Goal: Task Accomplishment & Management: Manage account settings

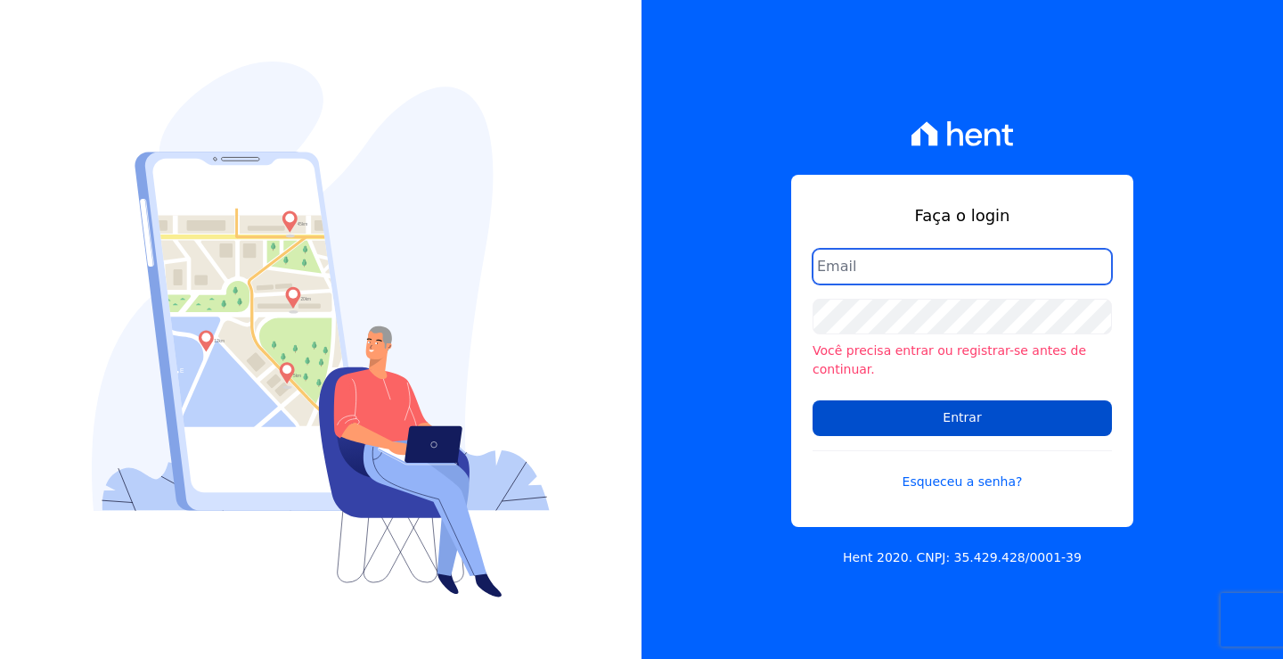
type input "[EMAIL_ADDRESS][DOMAIN_NAME]"
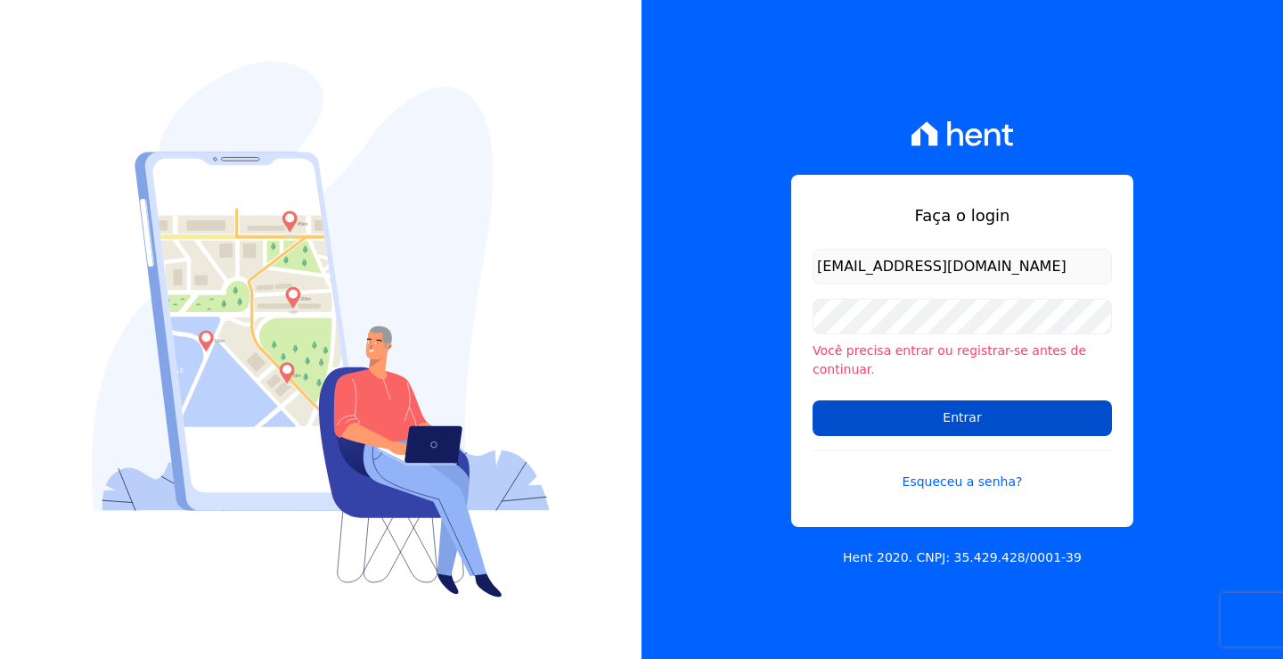
click at [964, 412] on input "Entrar" at bounding box center [962, 418] width 299 height 36
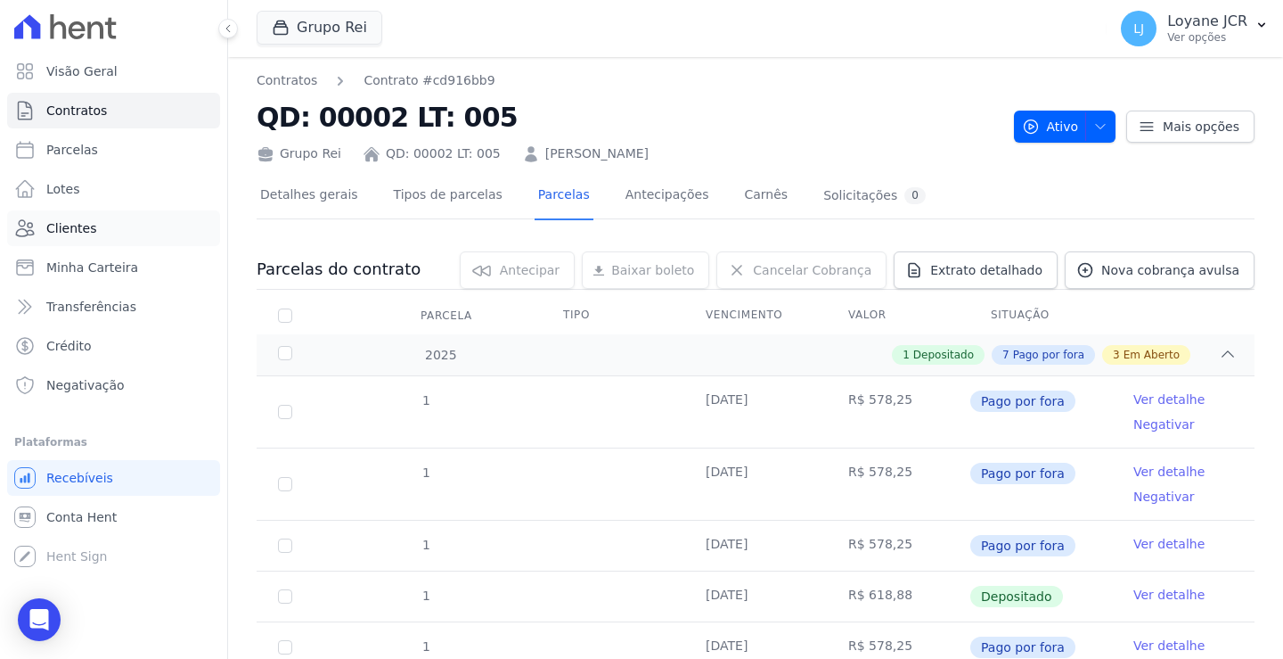
click at [65, 226] on span "Clientes" at bounding box center [71, 228] width 50 height 18
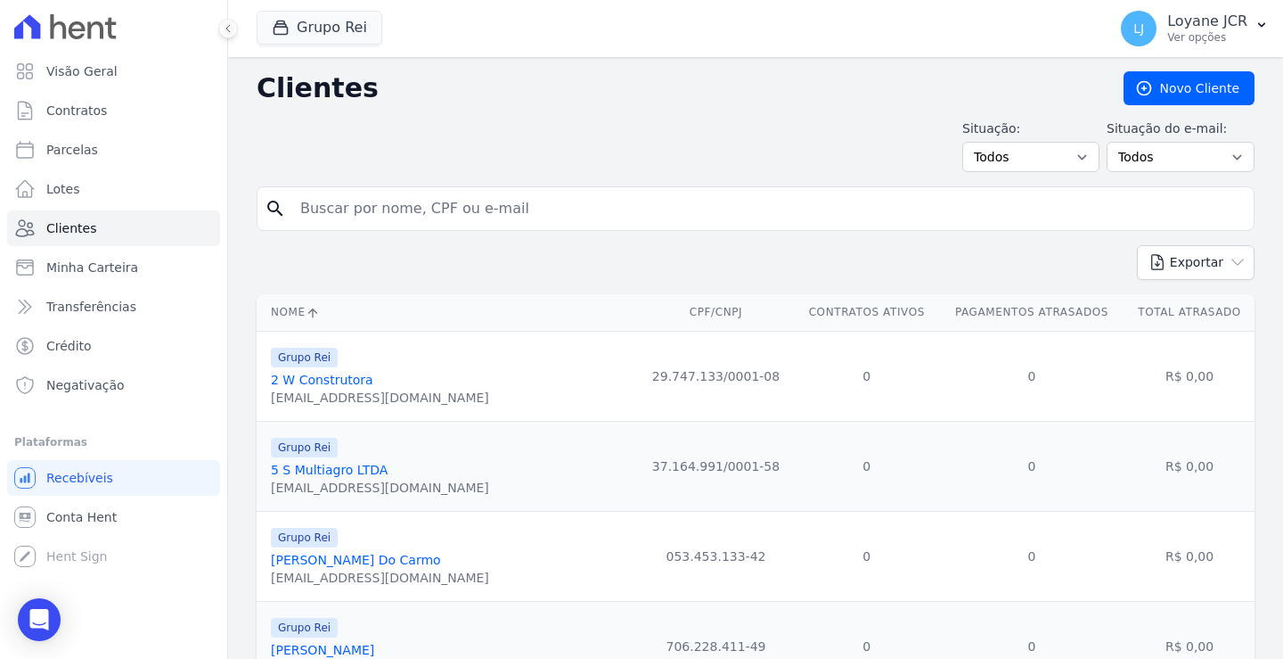
click at [366, 201] on input "search" at bounding box center [768, 209] width 957 height 36
type input "[PERSON_NAME]"
click at [402, 216] on input "[PERSON_NAME]" at bounding box center [768, 209] width 957 height 36
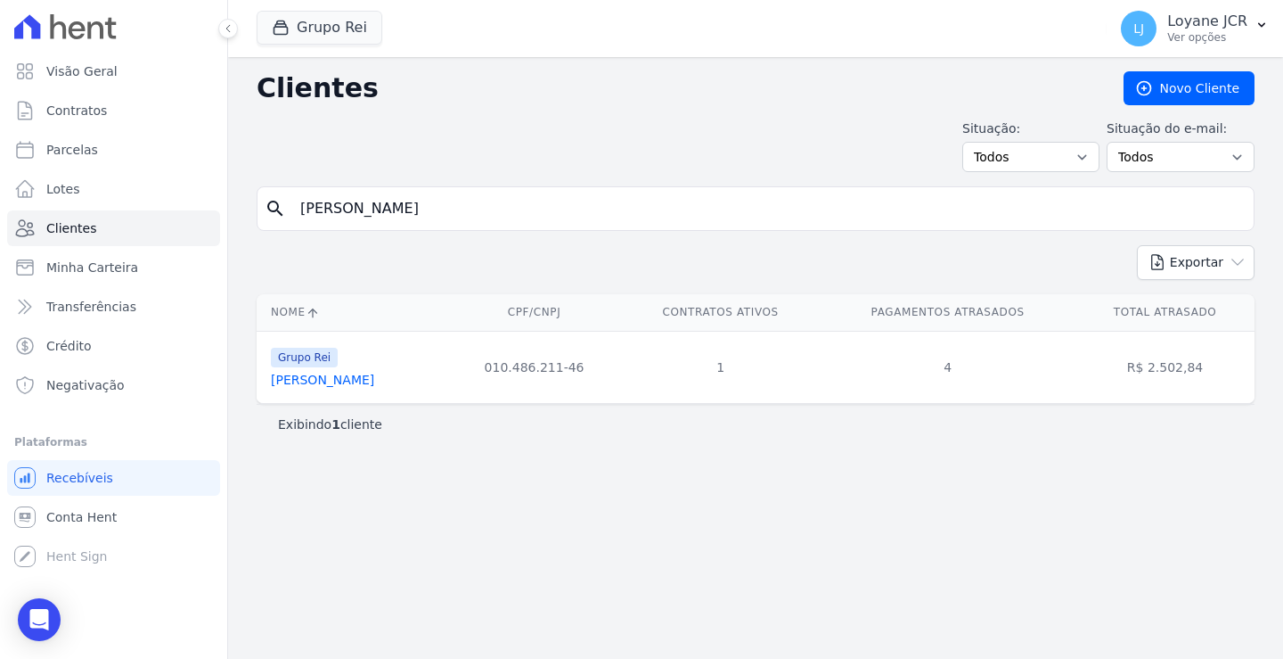
click at [285, 383] on link "[PERSON_NAME]" at bounding box center [322, 380] width 103 height 14
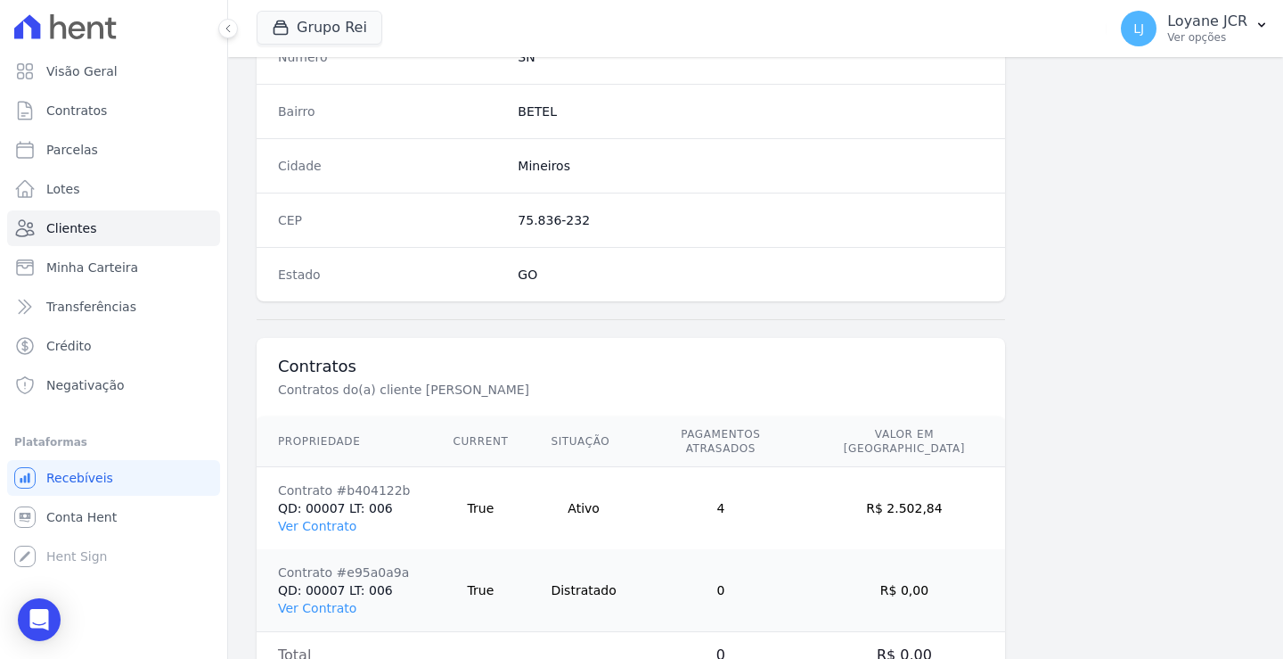
scroll to position [1091, 0]
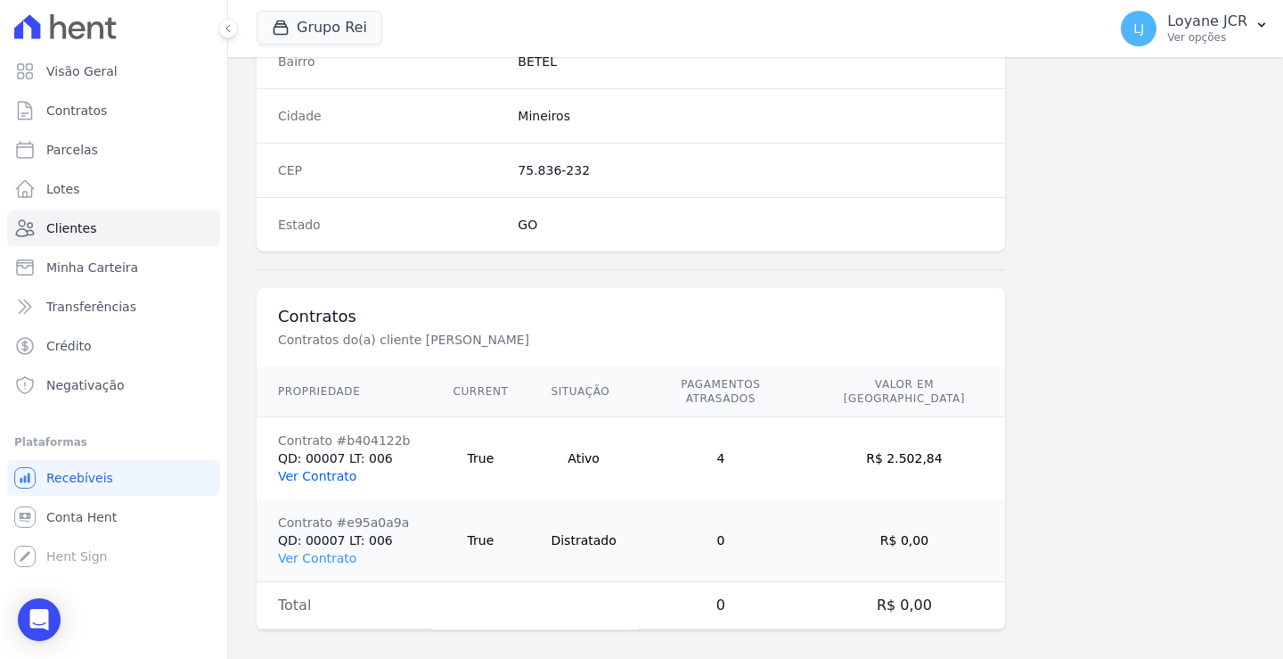
click at [294, 469] on link "Ver Contrato" at bounding box center [317, 476] width 78 height 14
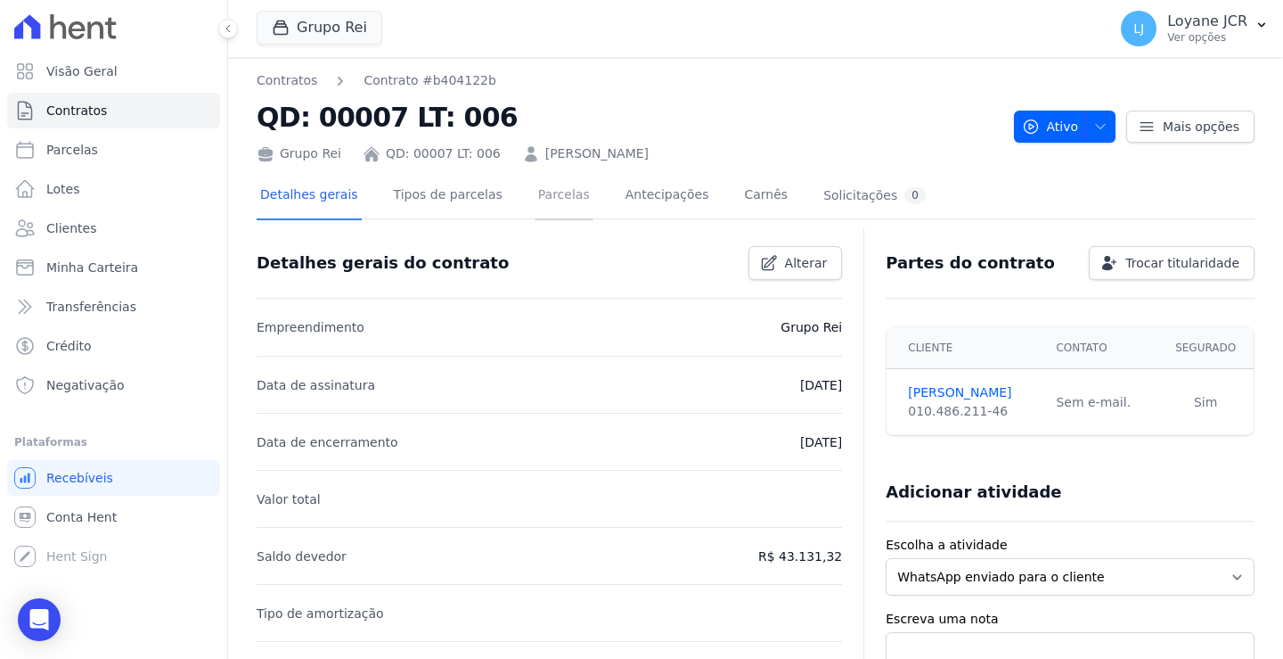
click at [535, 195] on link "Parcelas" at bounding box center [564, 196] width 59 height 47
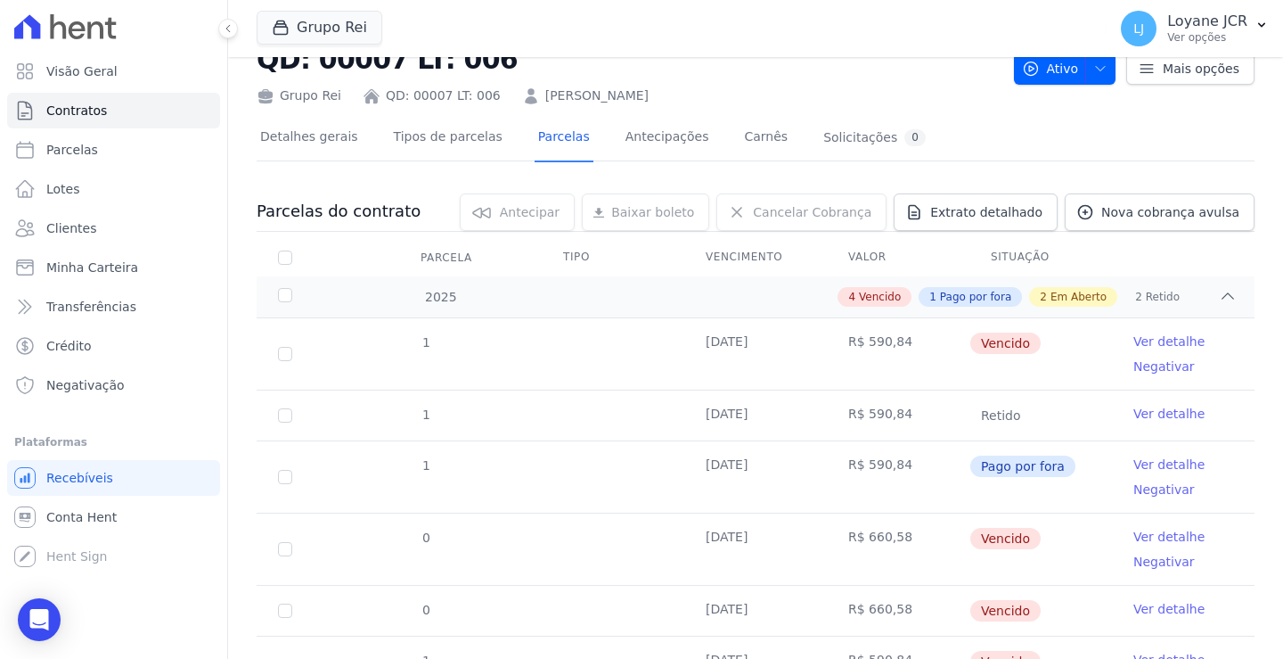
scroll to position [89, 0]
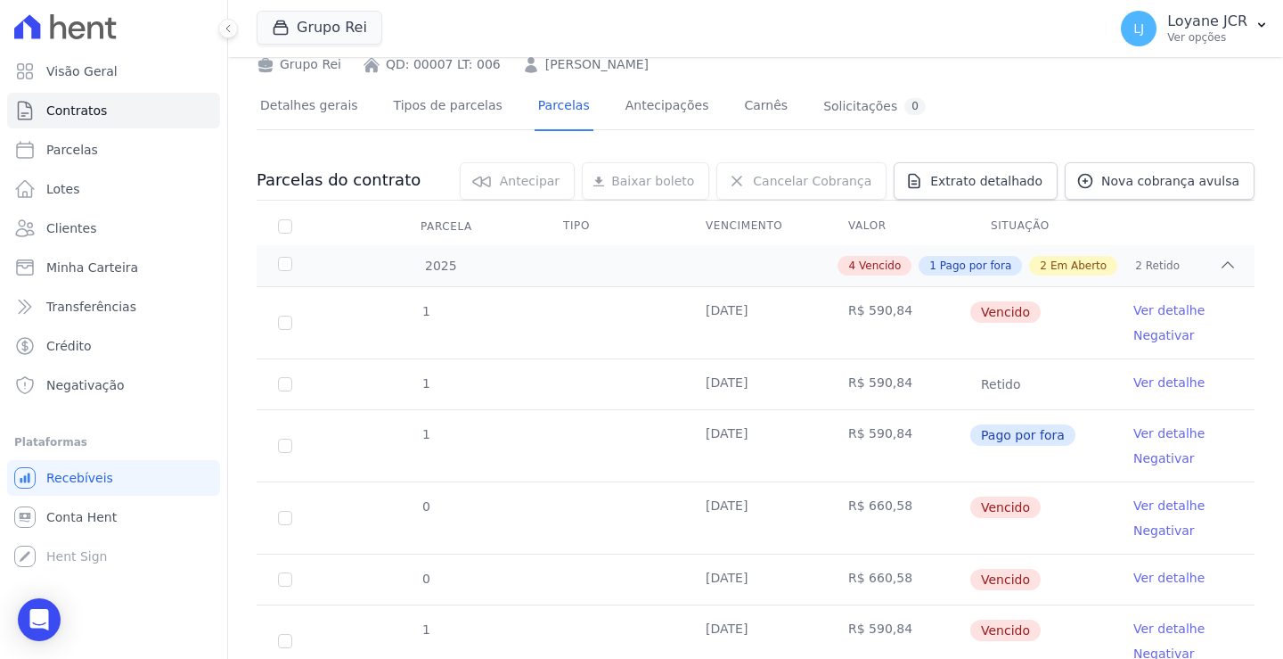
click at [970, 460] on td "Pago por fora" at bounding box center [1041, 445] width 143 height 71
click at [748, 525] on td "[DATE]" at bounding box center [756, 517] width 143 height 71
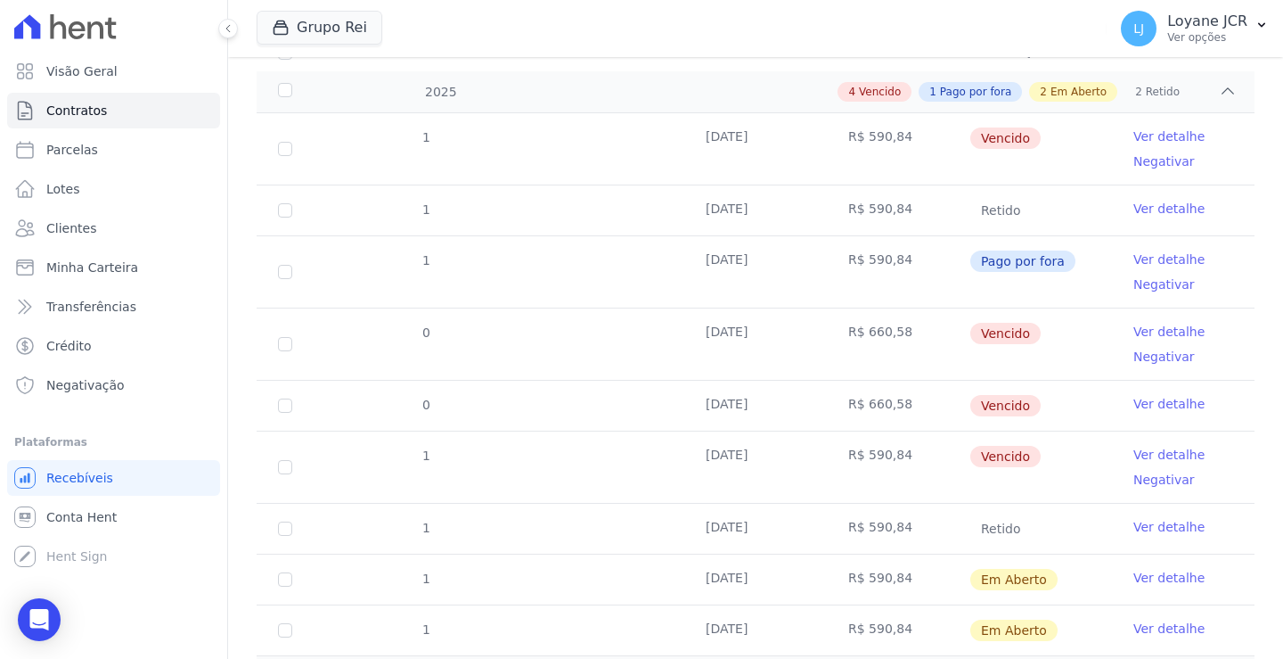
scroll to position [267, 0]
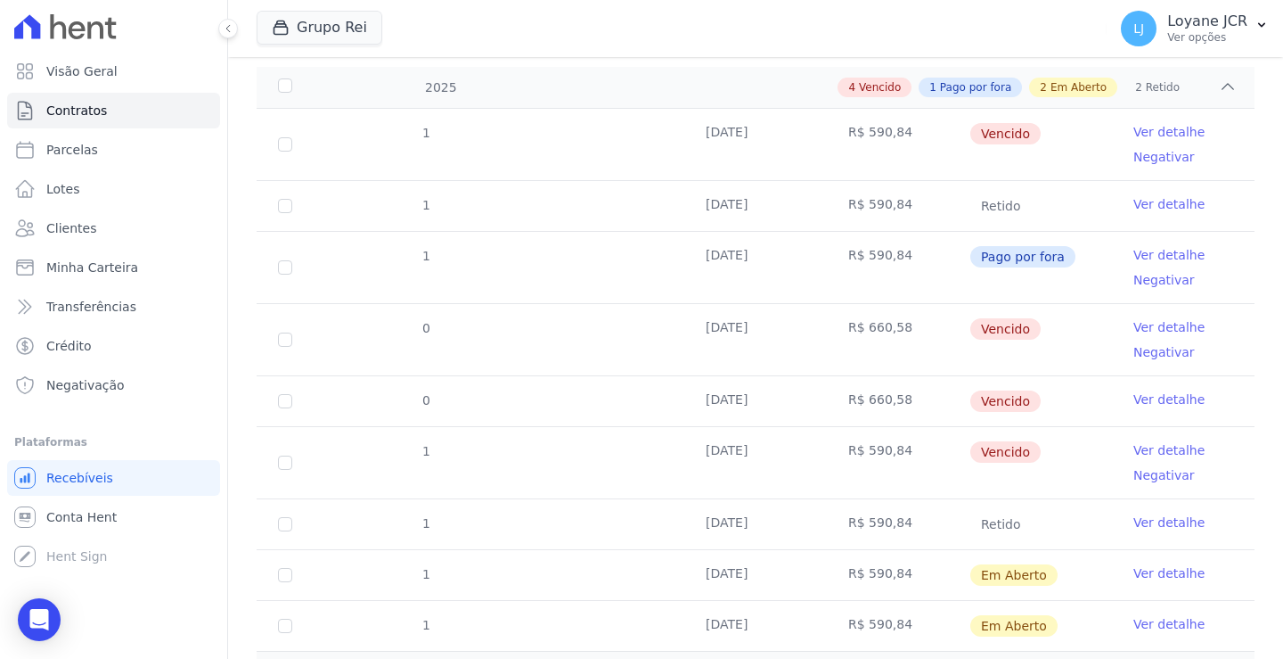
click at [1134, 329] on link "Ver detalhe" at bounding box center [1169, 327] width 71 height 18
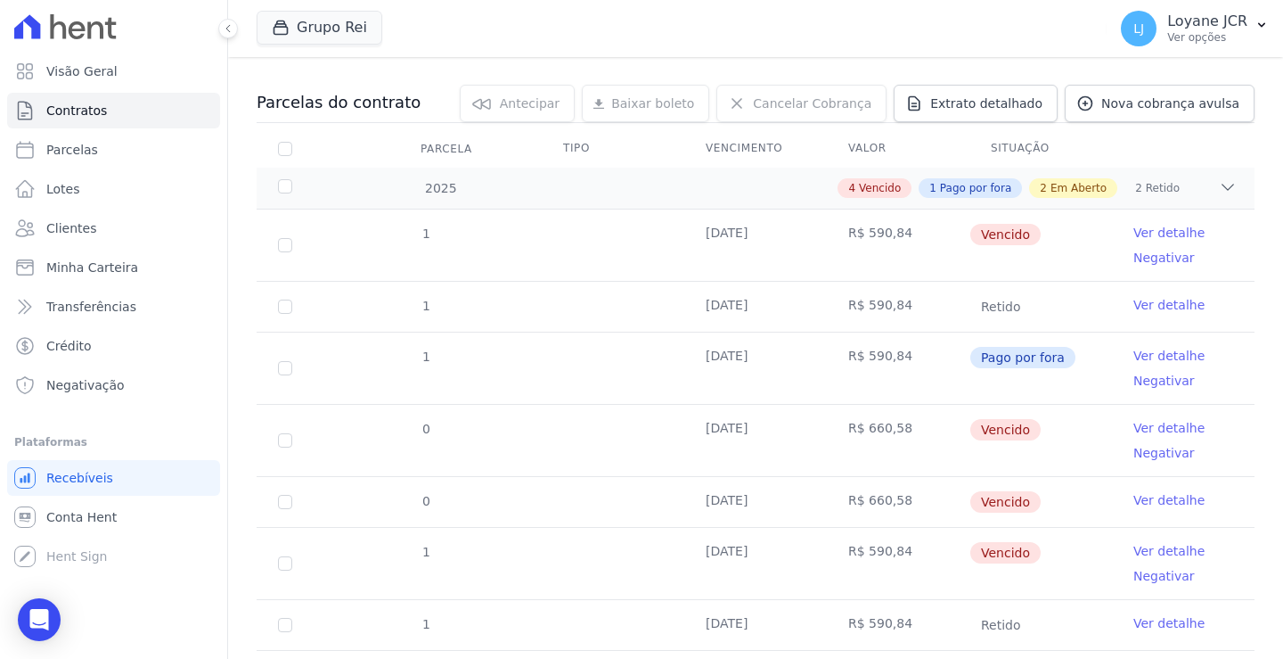
scroll to position [357, 0]
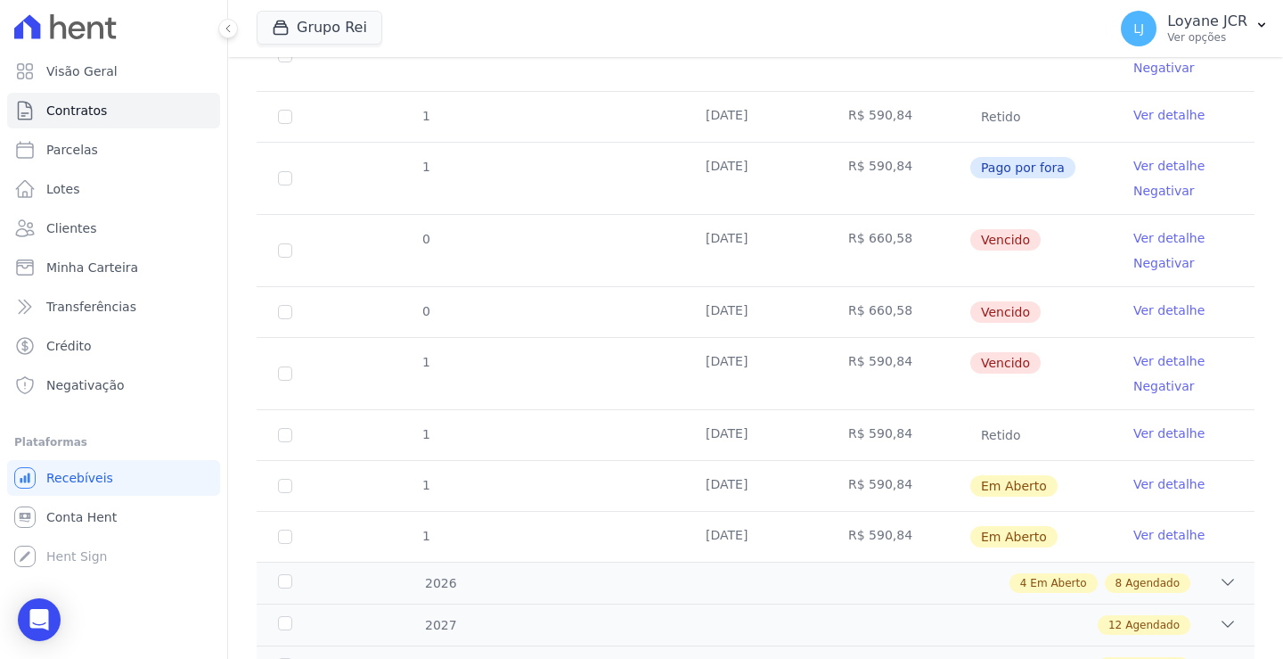
click at [864, 308] on td "R$ 660,58" at bounding box center [898, 312] width 143 height 50
click at [715, 367] on td "[DATE]" at bounding box center [756, 373] width 143 height 71
click at [855, 371] on td "R$ 590,84" at bounding box center [898, 373] width 143 height 71
click at [882, 389] on td "R$ 590,84" at bounding box center [898, 373] width 143 height 71
click at [816, 498] on td "[DATE]" at bounding box center [756, 486] width 143 height 50
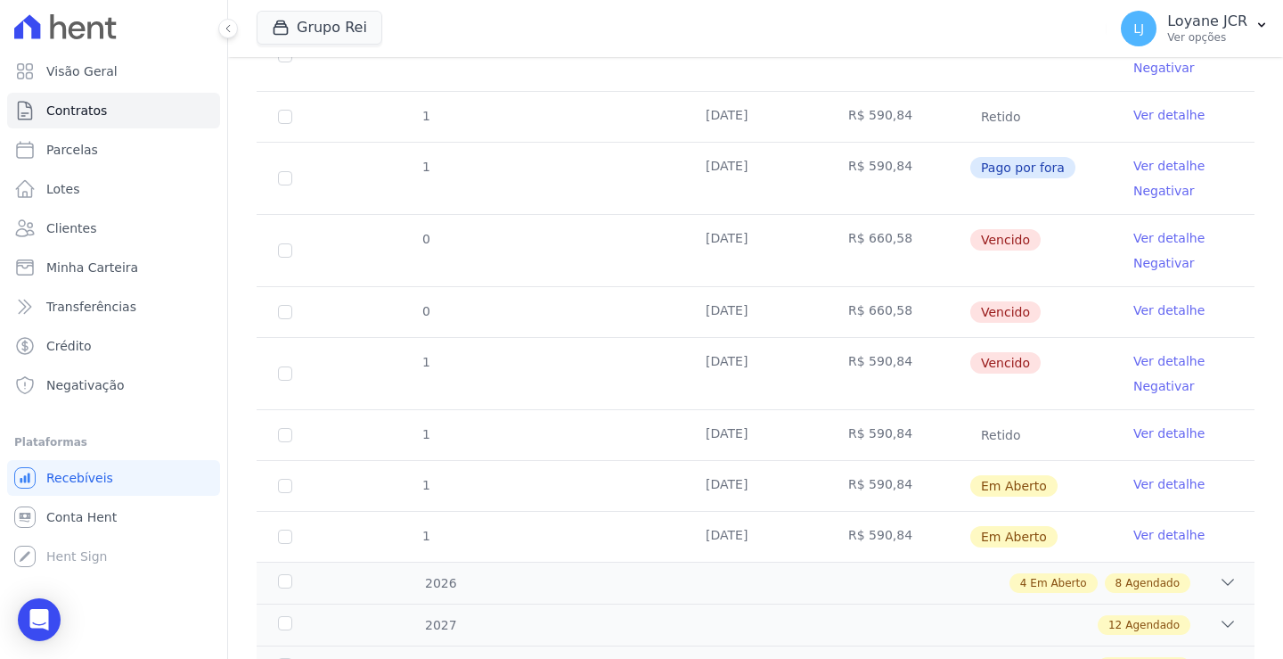
click at [789, 535] on td "[DATE]" at bounding box center [756, 537] width 143 height 50
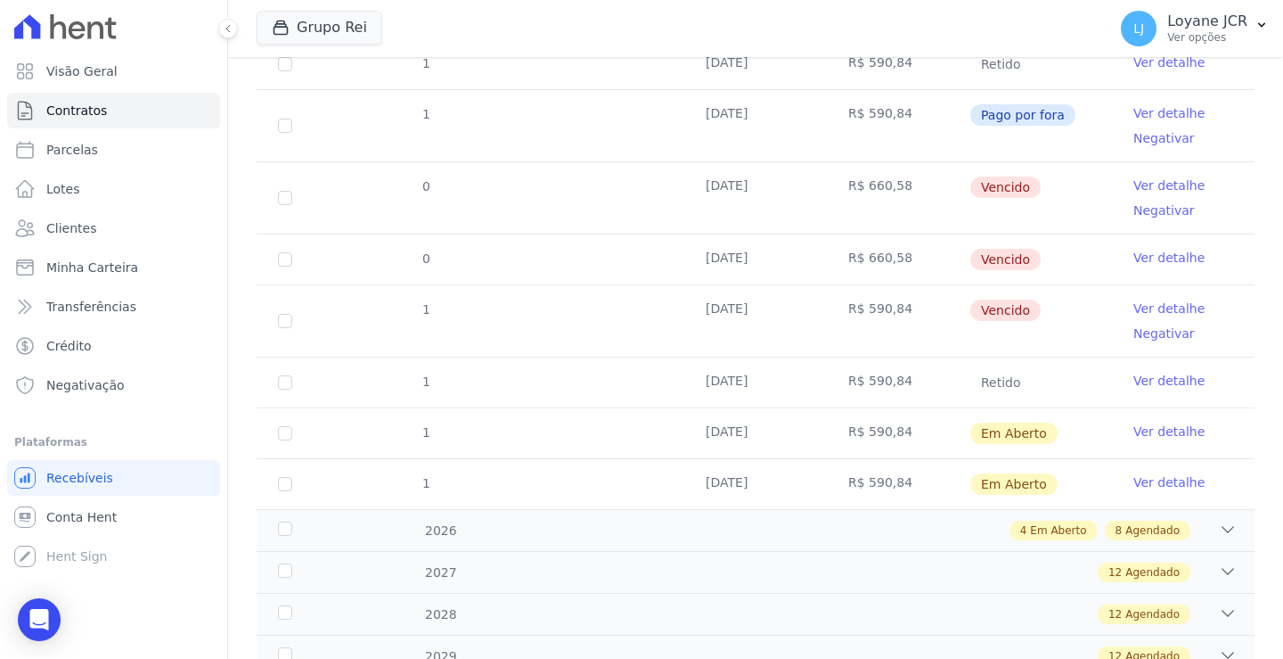
scroll to position [535, 0]
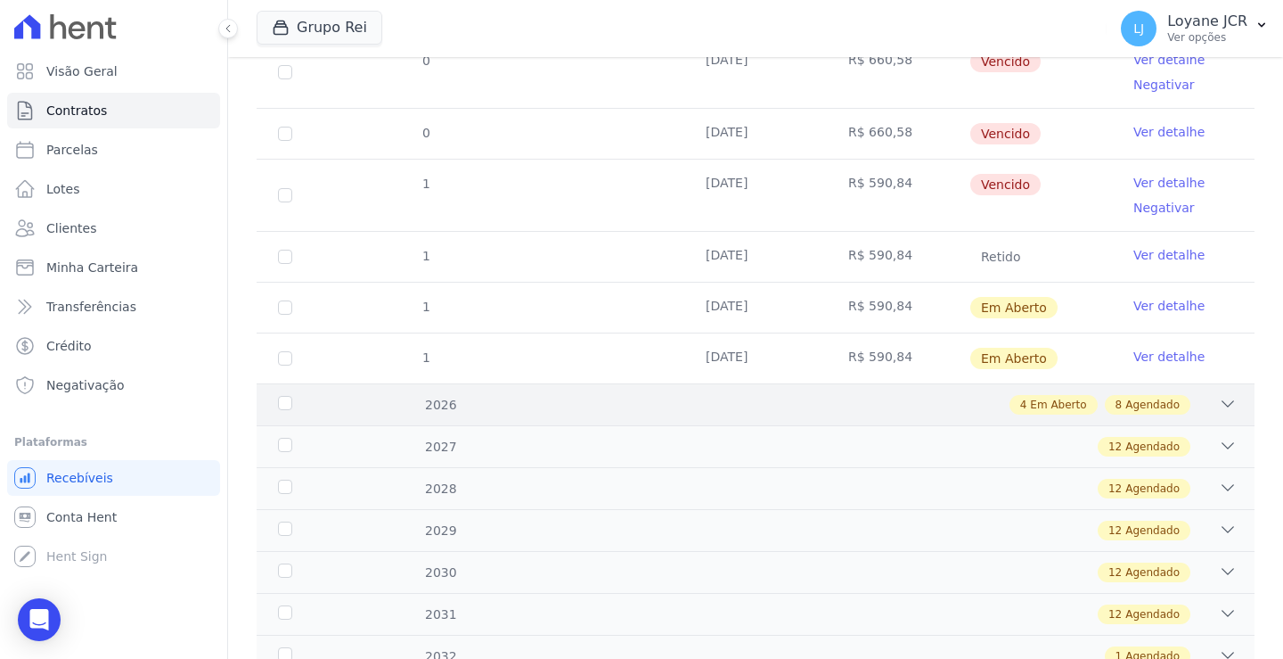
click at [279, 407] on div "2026" at bounding box center [318, 405] width 86 height 19
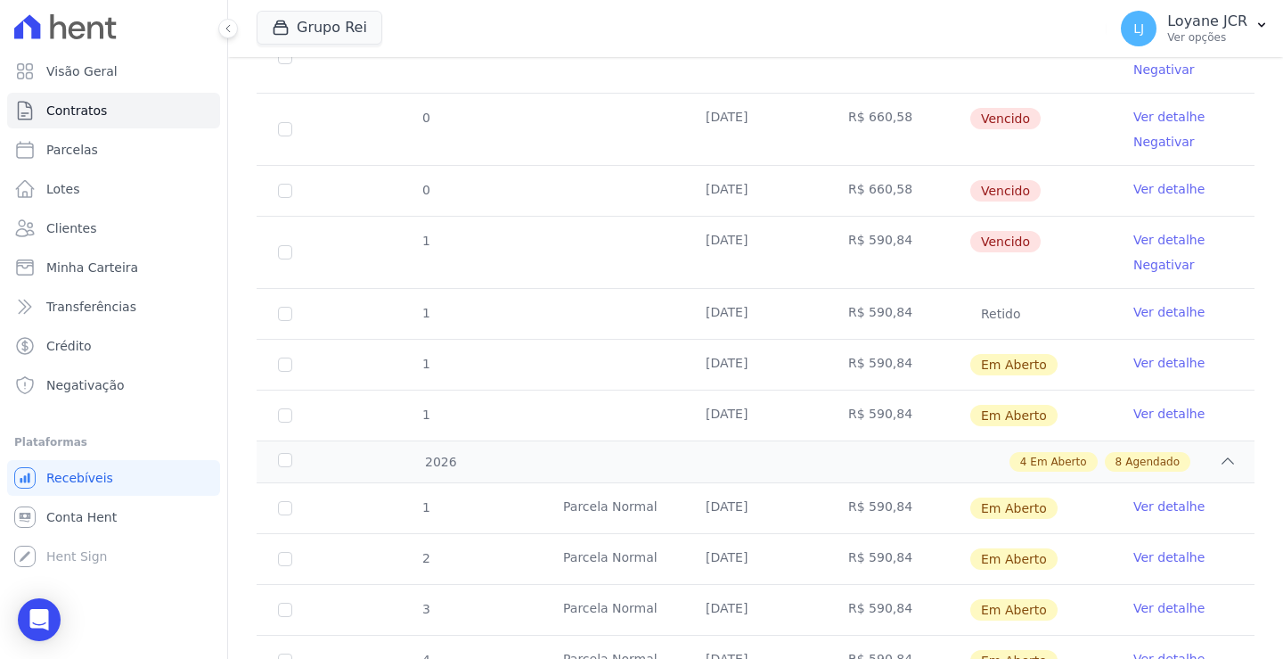
scroll to position [446, 0]
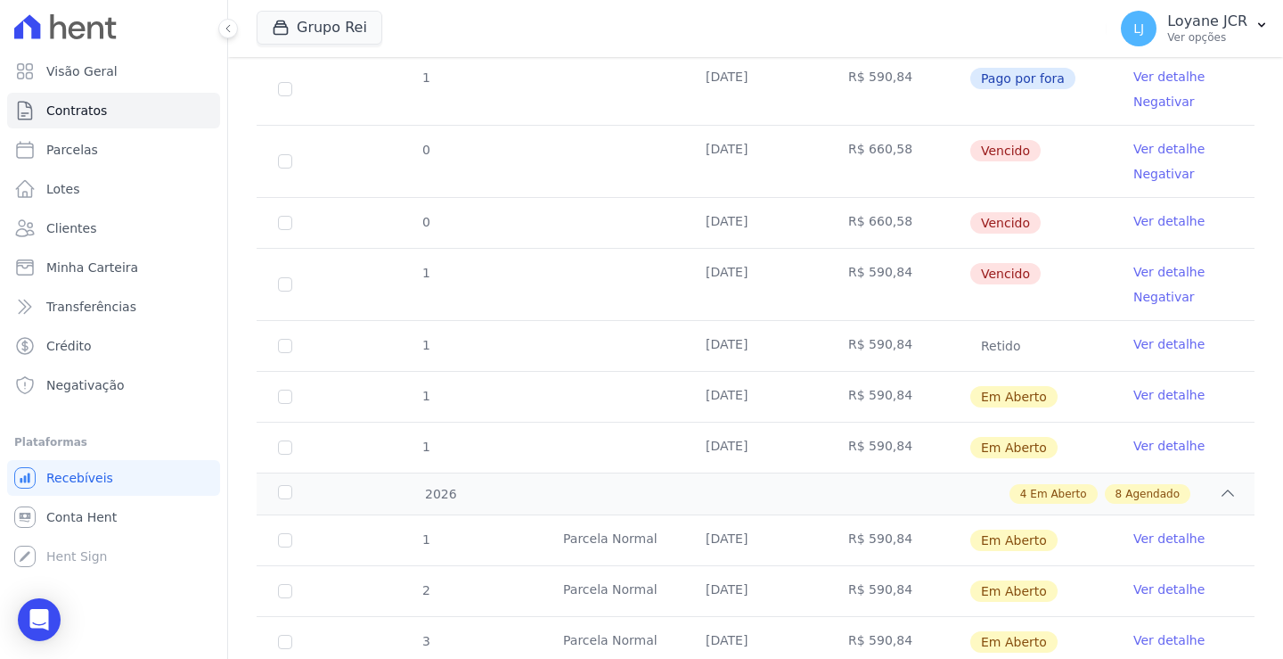
click at [868, 275] on td "R$ 590,84" at bounding box center [898, 284] width 143 height 71
click at [859, 275] on td "R$ 590,84" at bounding box center [898, 284] width 143 height 71
click at [724, 271] on td "[DATE]" at bounding box center [756, 284] width 143 height 71
click at [283, 284] on input "checkbox" at bounding box center [285, 284] width 14 height 14
checkbox input "true"
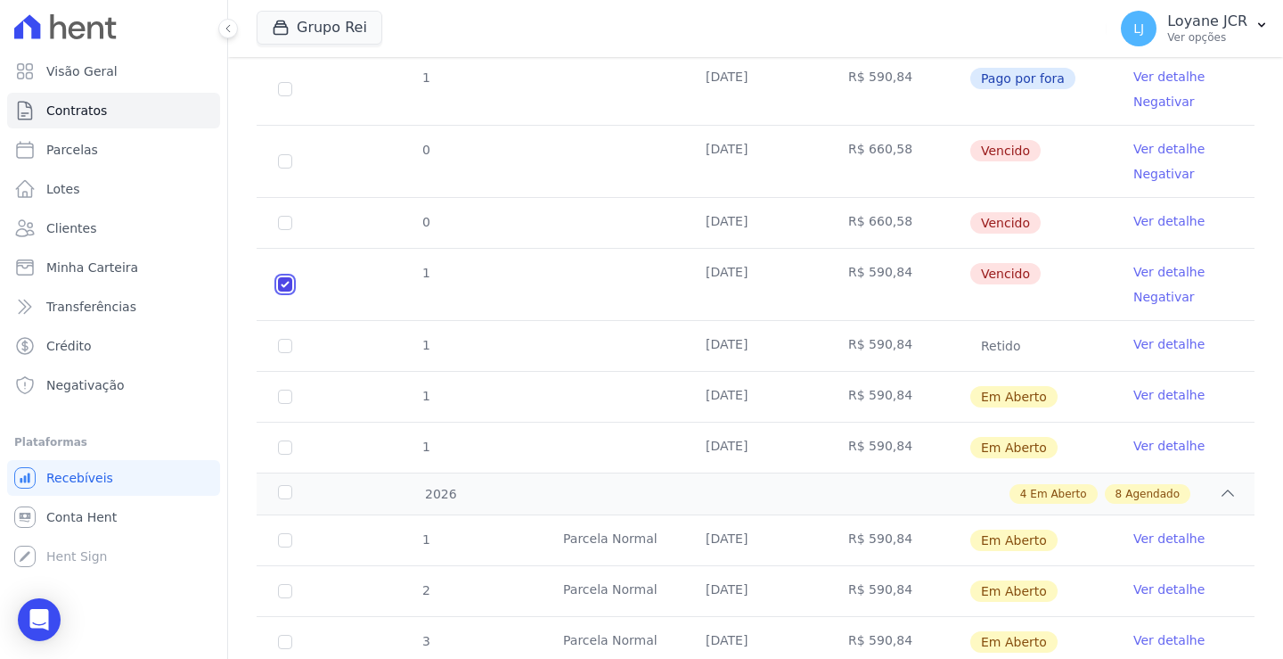
checkbox input "true"
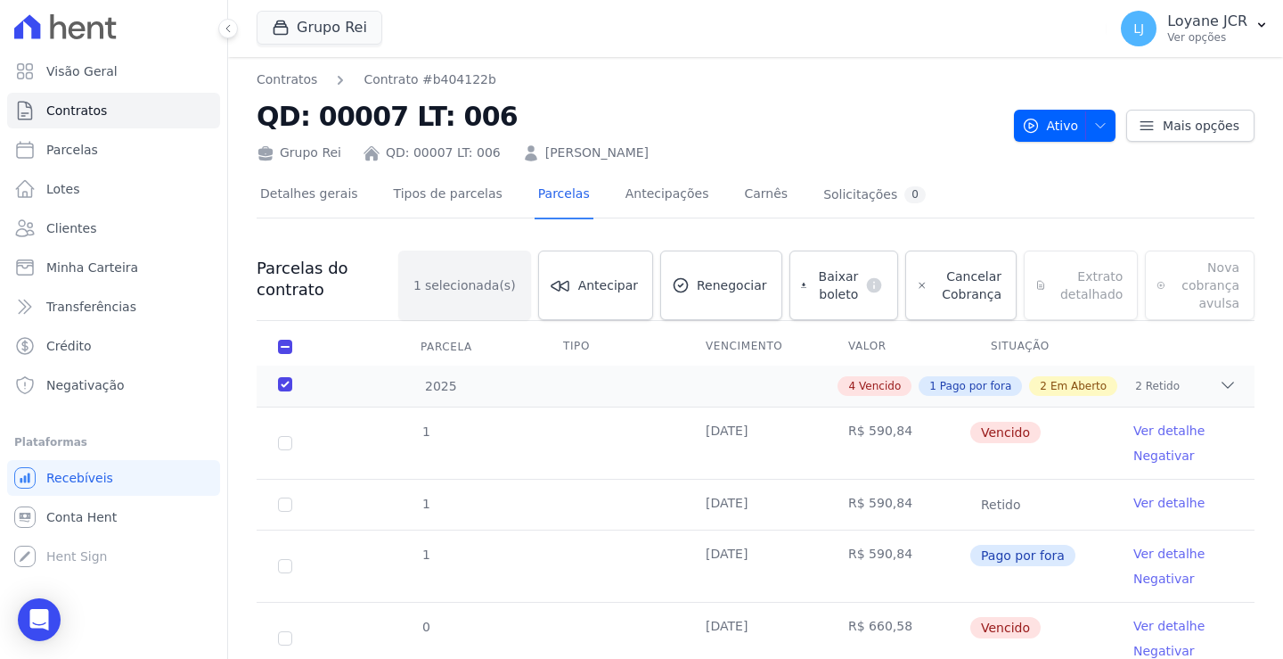
scroll to position [0, 0]
click at [814, 284] on span "Baixar boleto" at bounding box center [836, 286] width 45 height 36
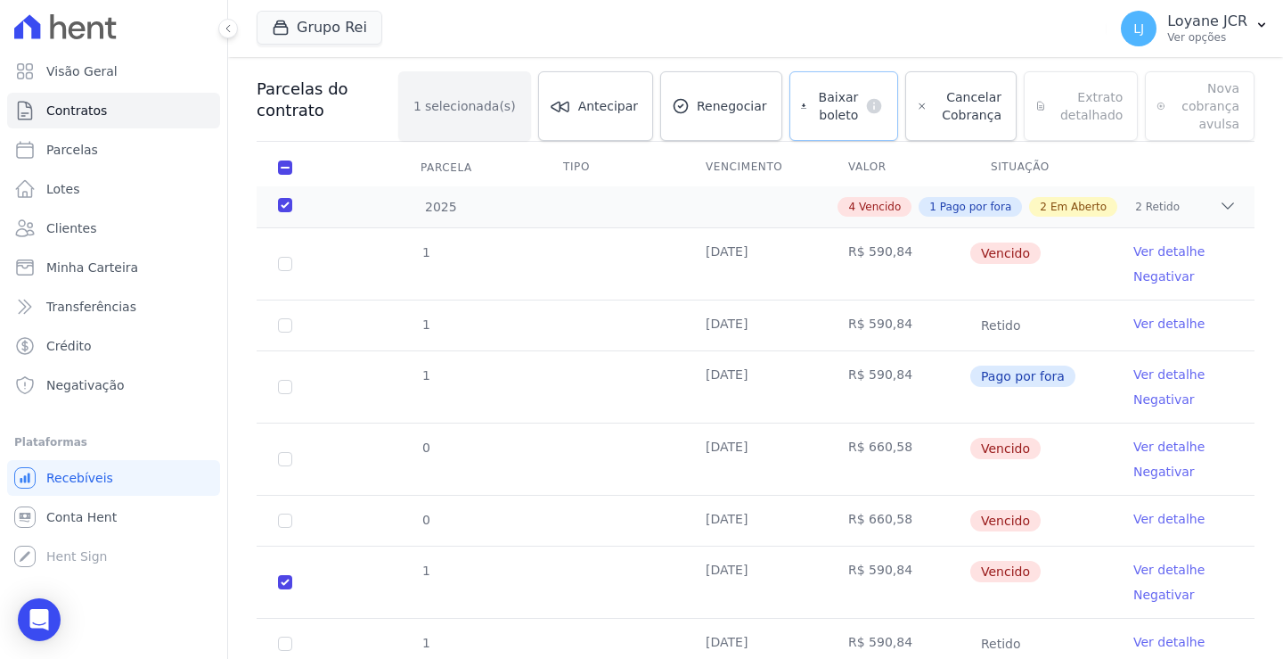
scroll to position [178, 0]
click at [1219, 206] on icon at bounding box center [1228, 208] width 18 height 18
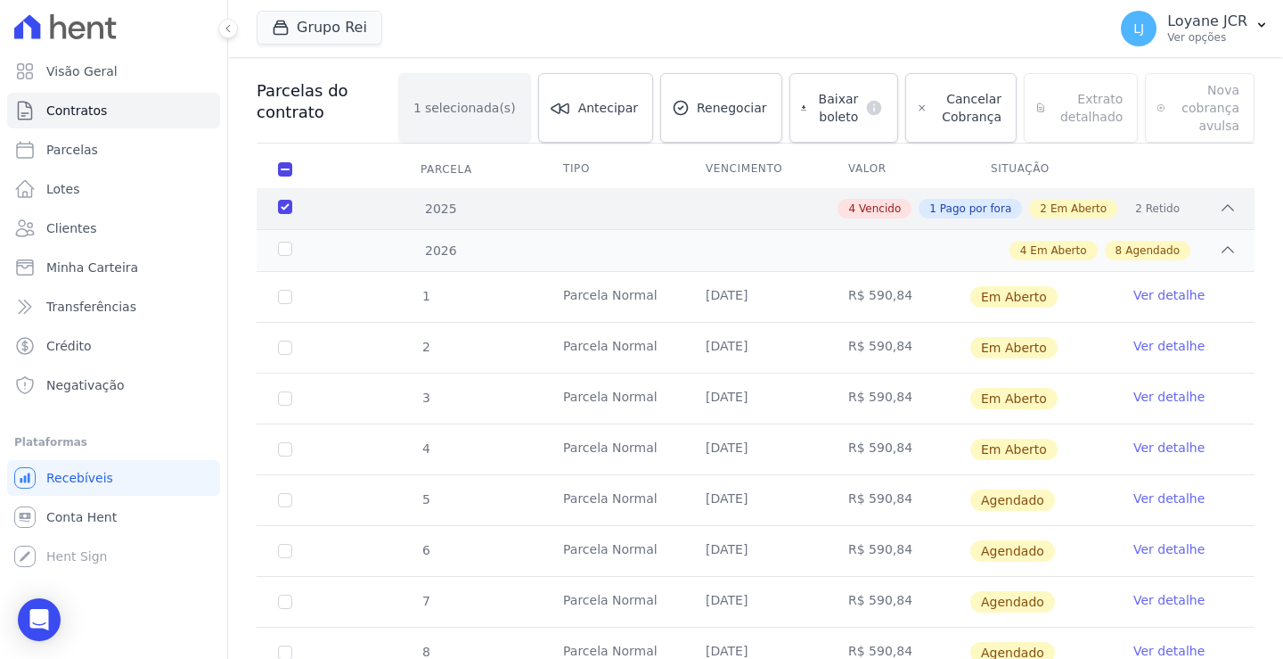
click at [279, 207] on div "2025" at bounding box center [318, 209] width 86 height 19
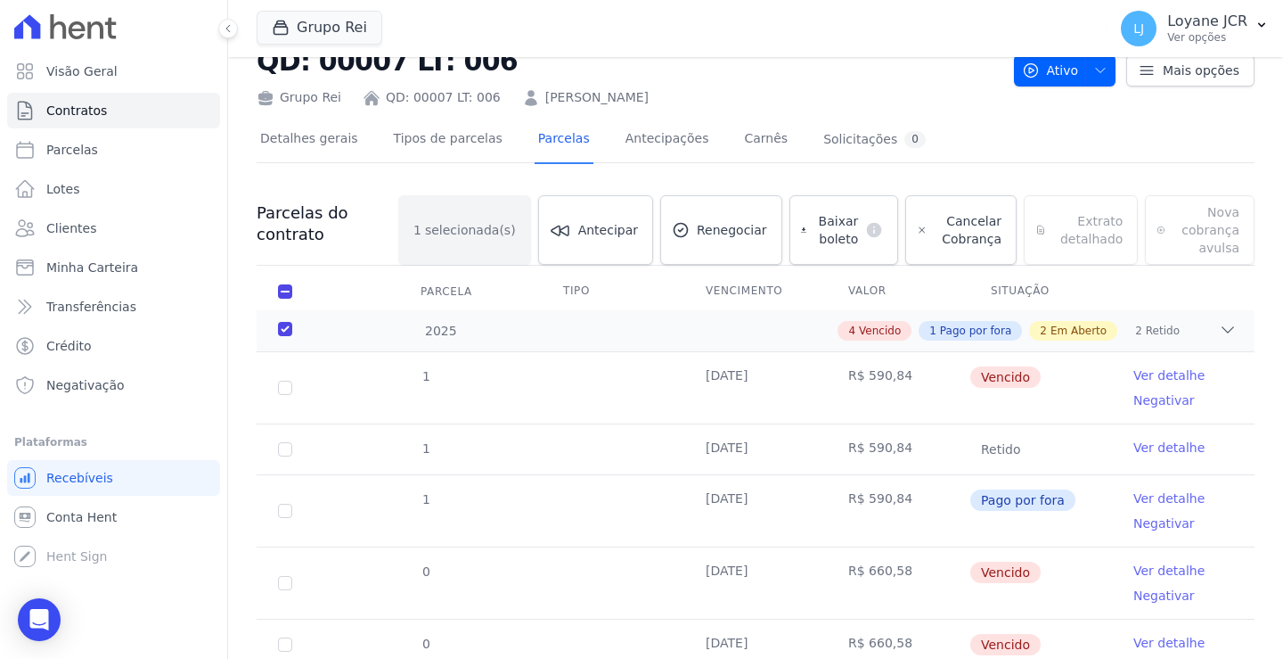
scroll to position [0, 0]
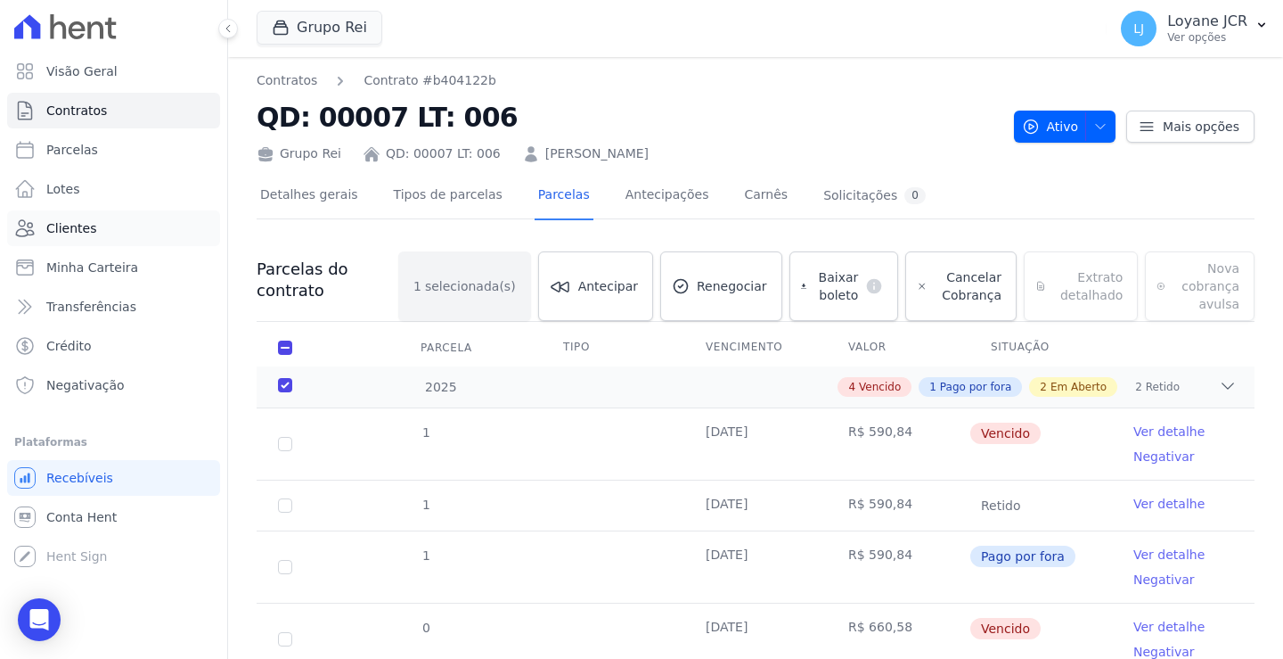
click at [65, 234] on span "Clientes" at bounding box center [71, 228] width 50 height 18
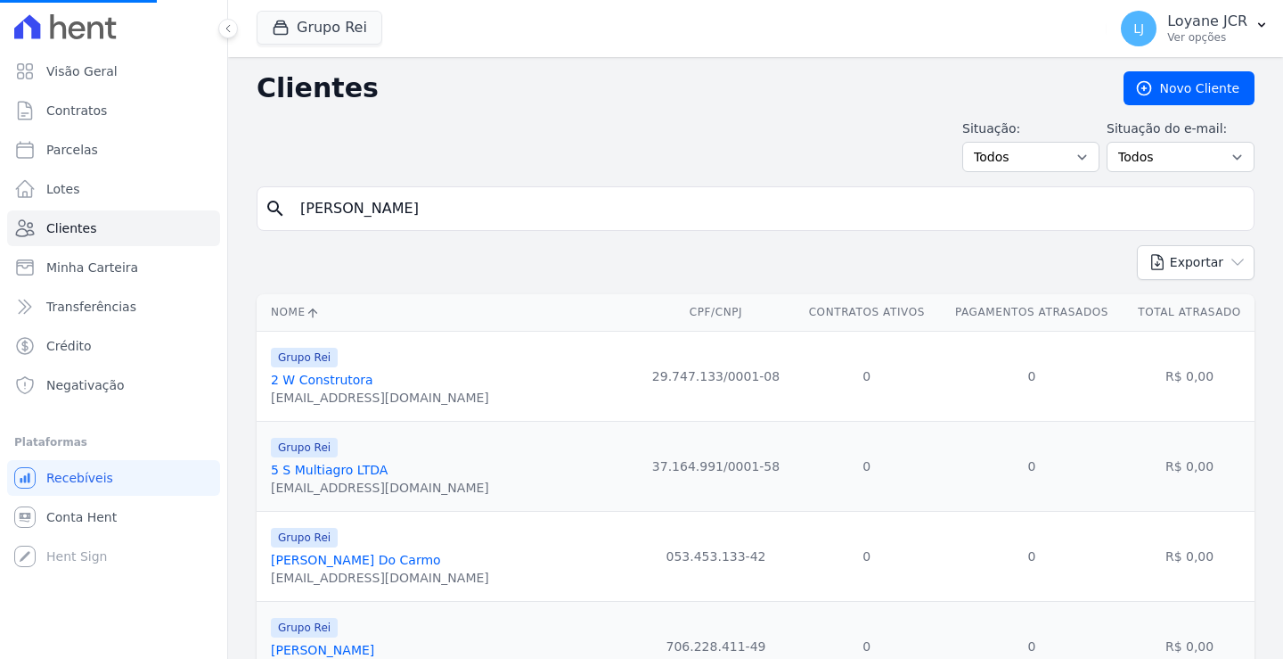
drag, startPoint x: 409, startPoint y: 224, endPoint x: 248, endPoint y: 201, distance: 162.9
click at [370, 216] on input "search" at bounding box center [768, 209] width 957 height 36
type input "[PERSON_NAME]"
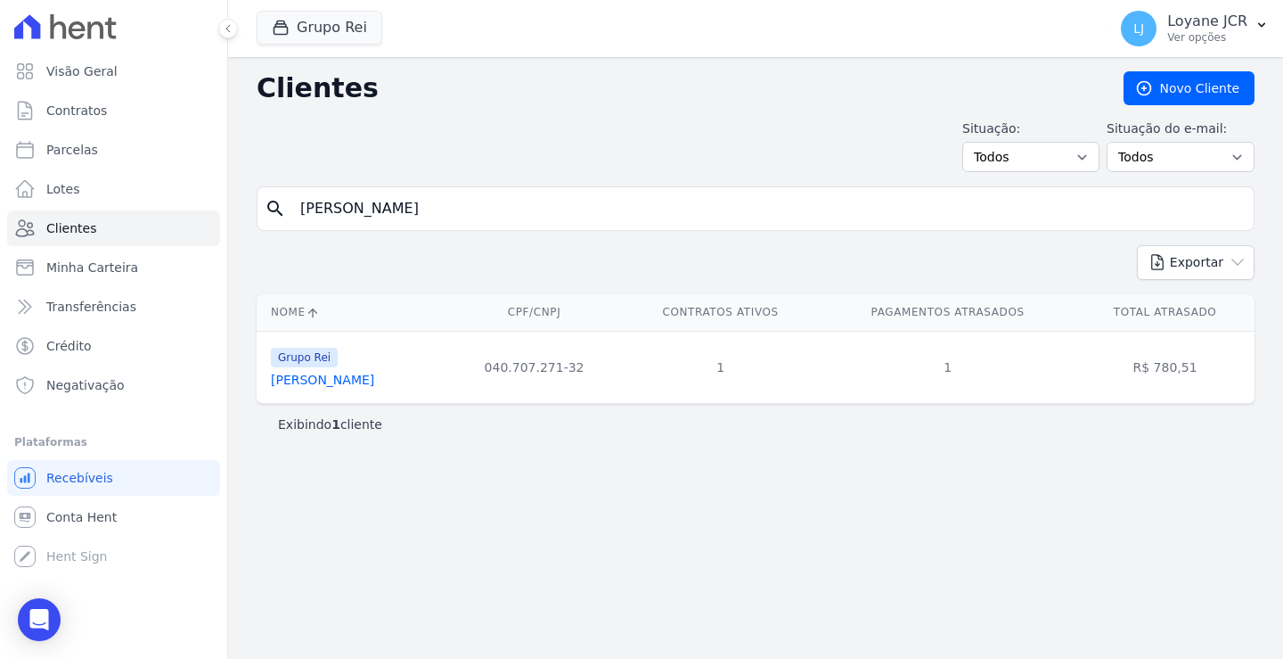
click at [365, 377] on link "[PERSON_NAME]" at bounding box center [322, 380] width 103 height 14
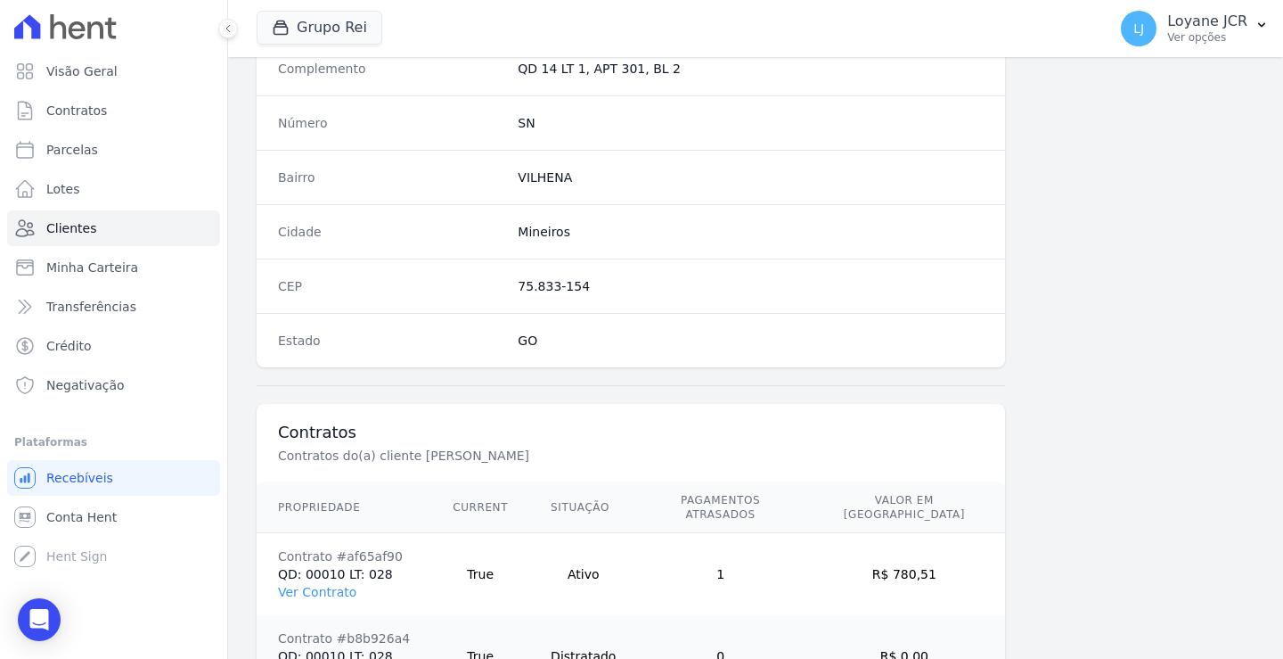
scroll to position [1091, 0]
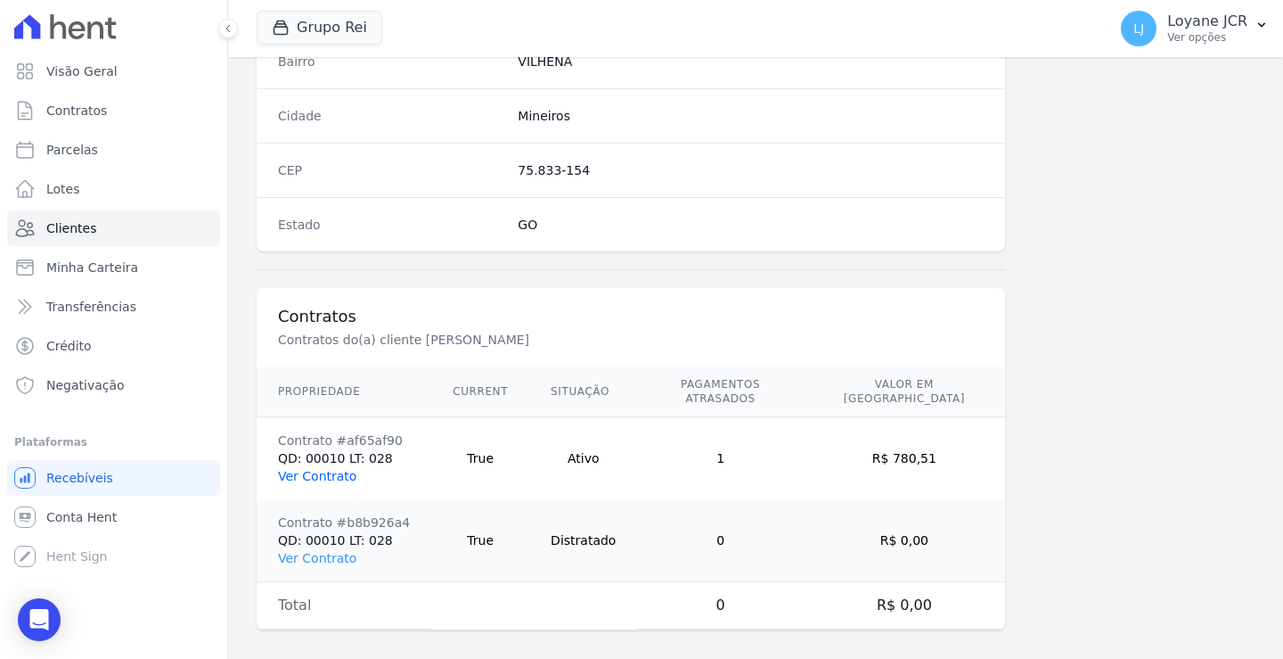
click at [309, 469] on link "Ver Contrato" at bounding box center [317, 476] width 78 height 14
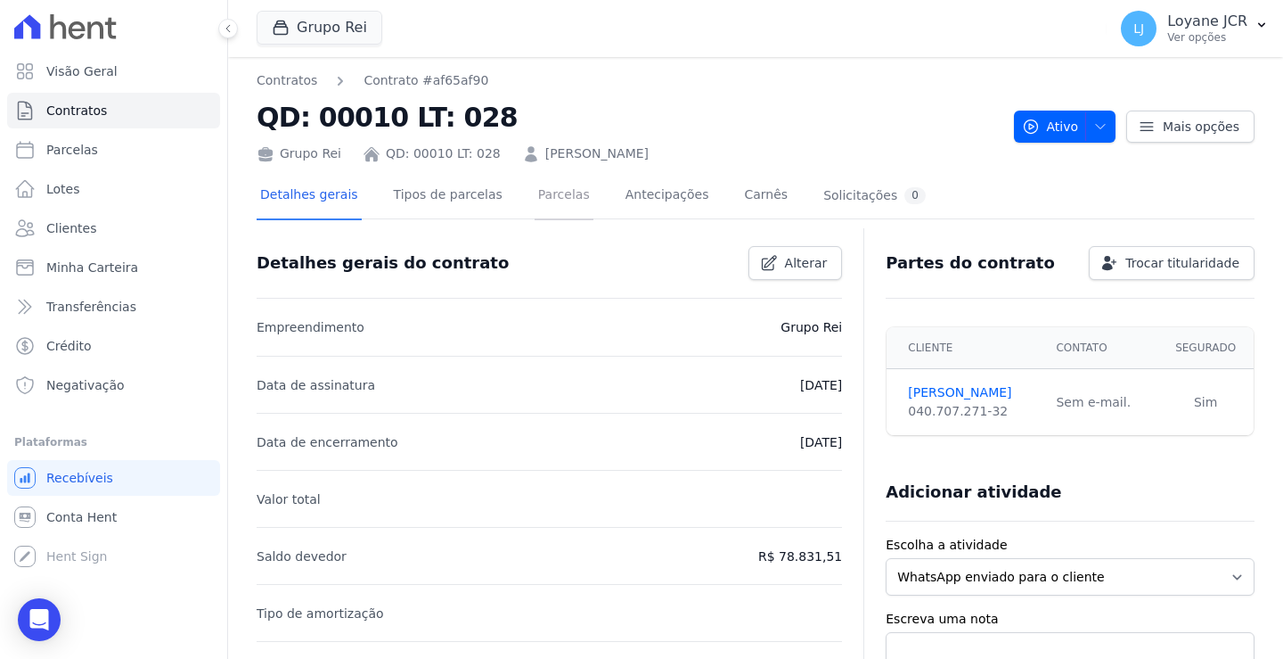
click at [554, 195] on link "Parcelas" at bounding box center [564, 196] width 59 height 47
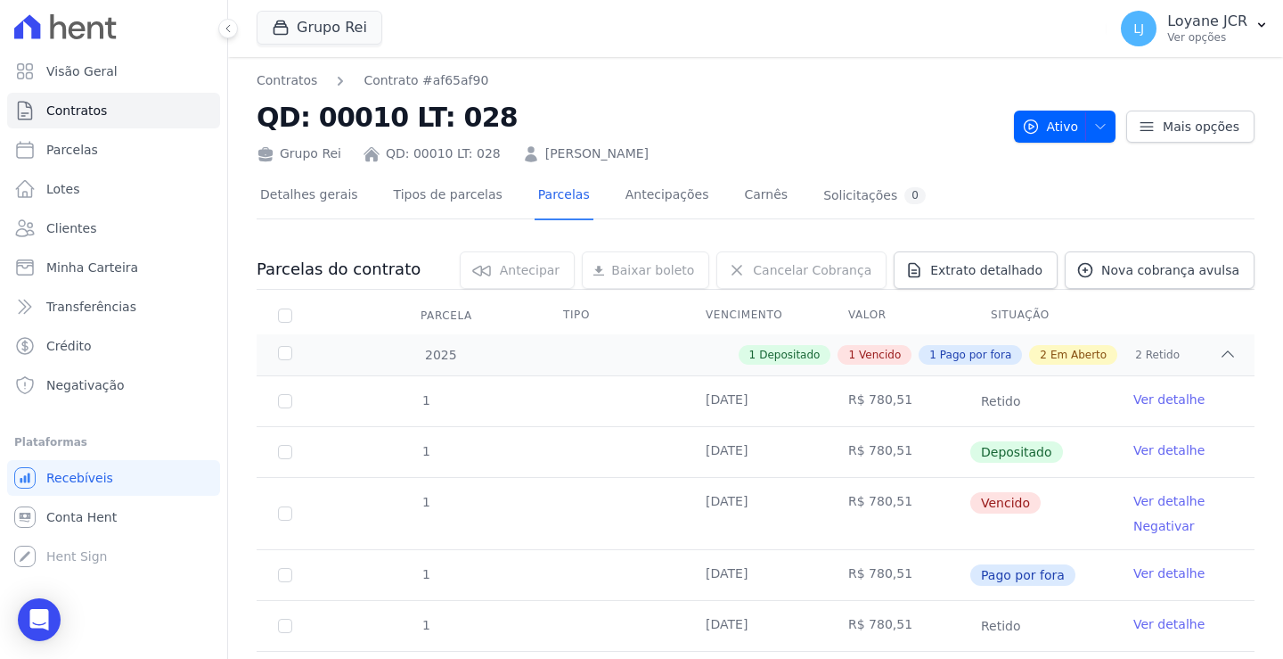
click at [897, 461] on td "R$ 780,51" at bounding box center [898, 452] width 143 height 50
click at [844, 513] on td "R$ 780,51" at bounding box center [898, 513] width 143 height 71
click at [278, 514] on input "checkbox" at bounding box center [285, 513] width 14 height 14
checkbox input "true"
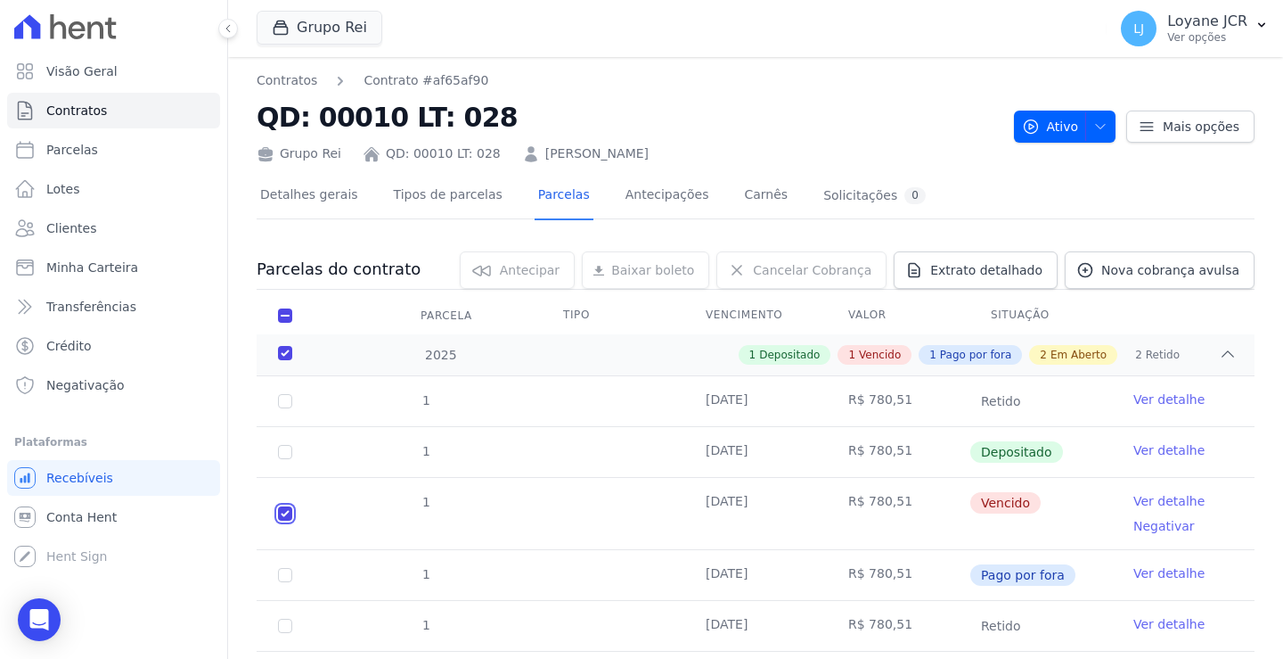
checkbox input "true"
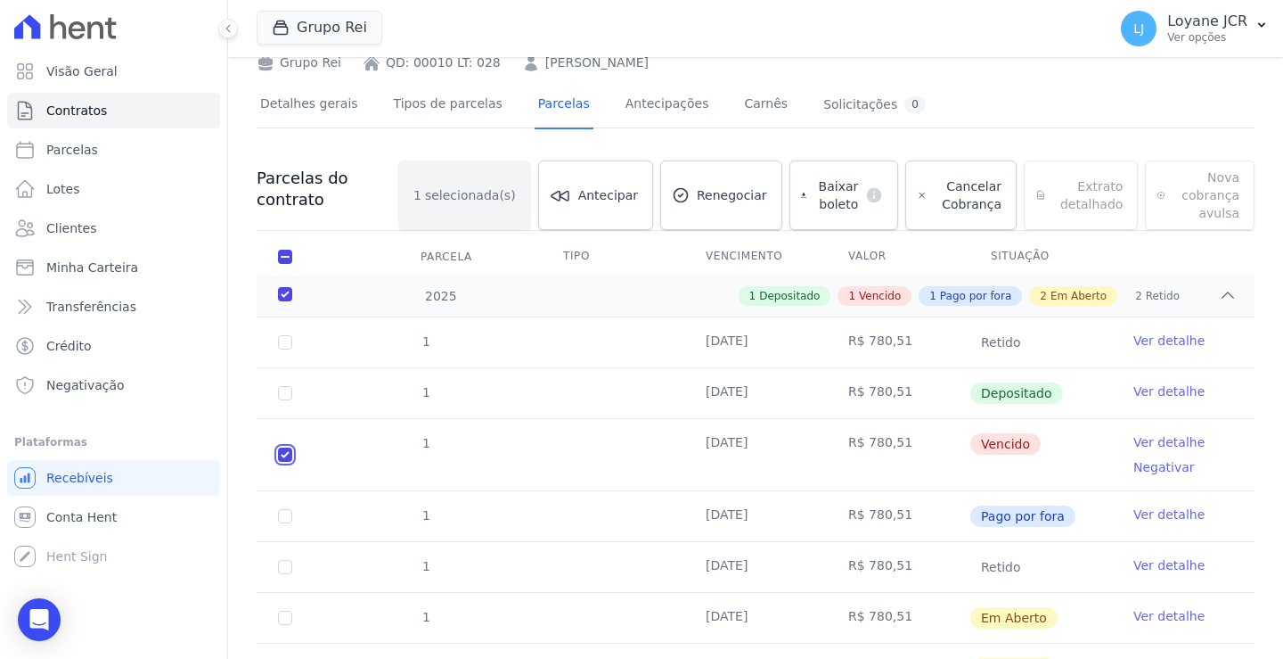
scroll to position [89, 0]
click at [814, 188] on span "Baixar boleto" at bounding box center [836, 197] width 45 height 36
